Goal: Navigation & Orientation: Find specific page/section

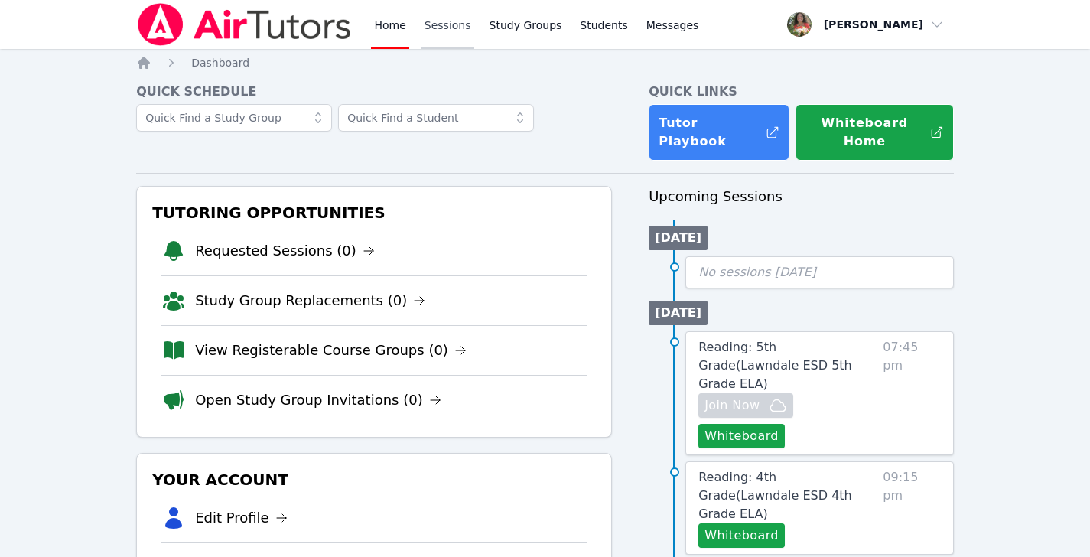
click at [450, 22] on link "Sessions" at bounding box center [448, 24] width 53 height 49
